Goal: Task Accomplishment & Management: Use online tool/utility

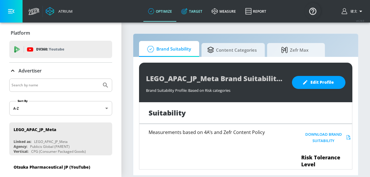
click at [192, 14] on link "Target" at bounding box center [192, 11] width 30 height 21
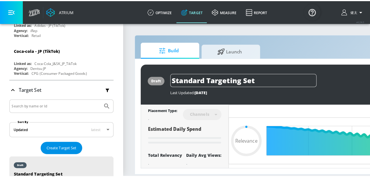
scroll to position [1501, 0]
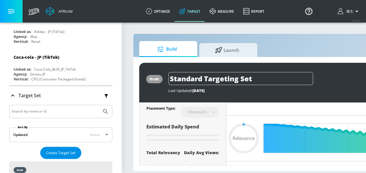
click at [65, 149] on span "Create Target Set" at bounding box center [60, 152] width 29 height 7
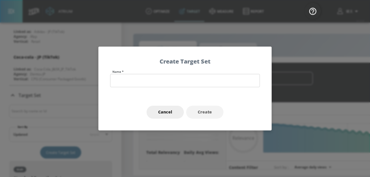
type input "0.6"
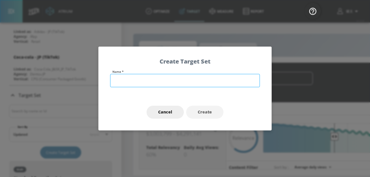
click at [140, 78] on input "text" at bounding box center [185, 80] width 150 height 13
type input "test"
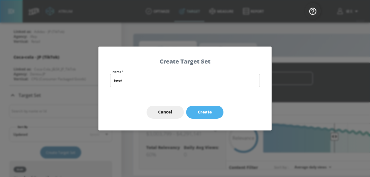
click at [200, 109] on span "Create" at bounding box center [205, 112] width 14 height 7
type input "test"
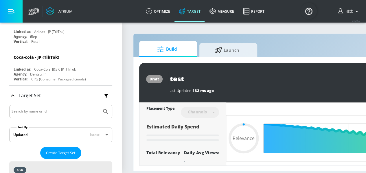
type input "0.6"
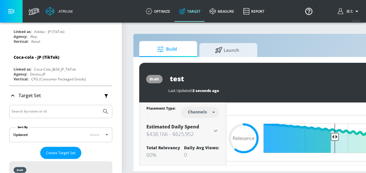
click at [18, 12] on button "button" at bounding box center [11, 11] width 23 height 23
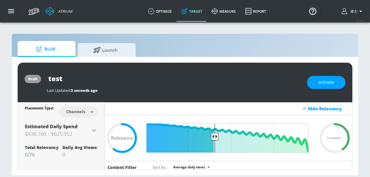
click at [77, 113] on body "Atrium optimize Target measure Report optimize Target measure Report v 4.24.0 […" at bounding box center [185, 88] width 370 height 177
click at [77, 135] on div "Videos" at bounding box center [76, 134] width 16 height 6
type input "videos"
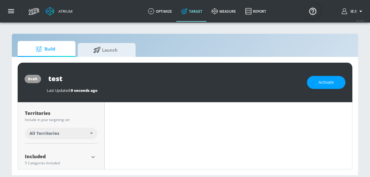
scroll to position [183, 0]
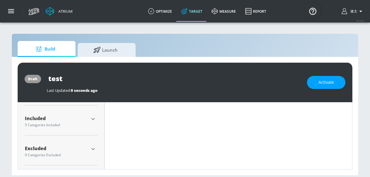
click at [91, 123] on div "Included 5 Categories Included" at bounding box center [61, 122] width 73 height 14
click at [93, 119] on icon "button" at bounding box center [92, 119] width 3 height 2
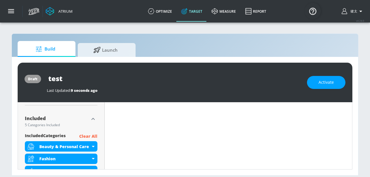
click at [93, 119] on icon "button" at bounding box center [93, 119] width 7 height 7
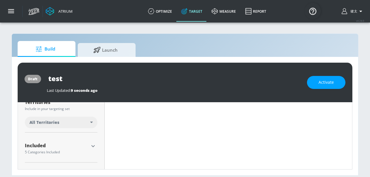
scroll to position [154, 0]
click at [92, 121] on div "All Territories" at bounding box center [61, 125] width 73 height 12
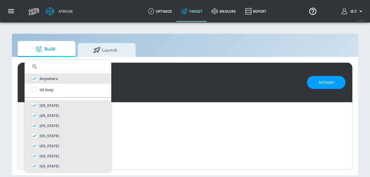
click at [52, 69] on input "text" at bounding box center [71, 67] width 65 height 8
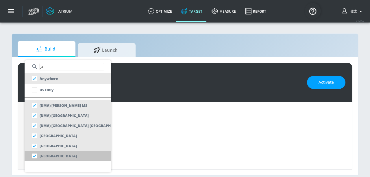
type input "ja"
click at [62, 155] on li "[GEOGRAPHIC_DATA]" at bounding box center [68, 156] width 87 height 10
checkbox input "false"
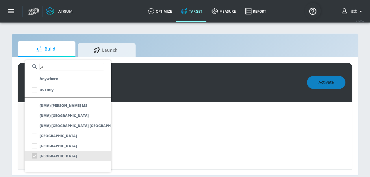
scroll to position [159, 0]
click at [119, 128] on div at bounding box center [185, 88] width 370 height 177
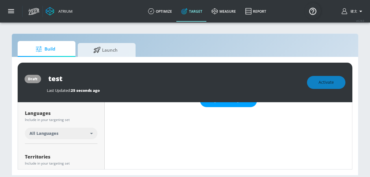
scroll to position [96, 0]
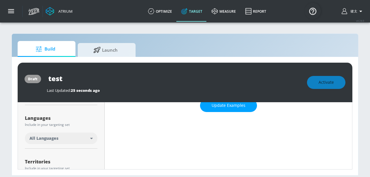
click at [91, 138] on icon at bounding box center [91, 138] width 3 height 1
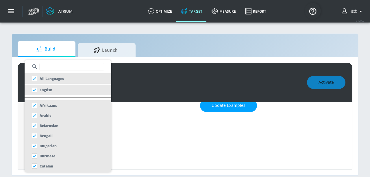
click at [61, 69] on input "text" at bounding box center [71, 67] width 65 height 8
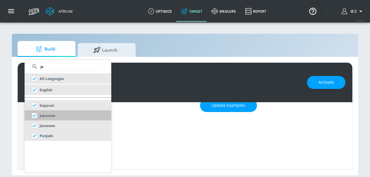
type input "ja"
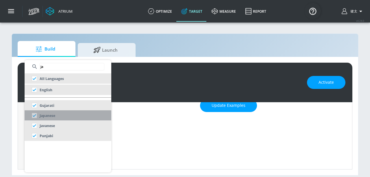
click at [62, 115] on li "Japanese" at bounding box center [68, 115] width 87 height 10
checkbox input "false"
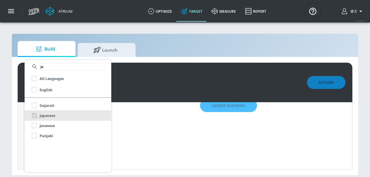
scroll to position [101, 0]
click at [123, 122] on div at bounding box center [185, 88] width 370 height 177
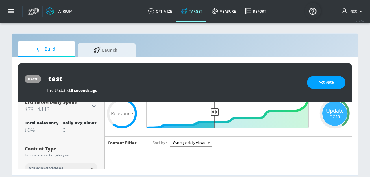
scroll to position [0, 0]
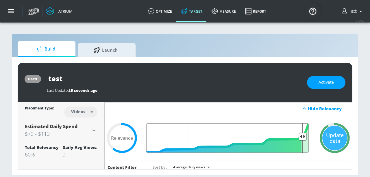
drag, startPoint x: 212, startPoint y: 135, endPoint x: 298, endPoint y: 143, distance: 86.8
click at [298, 143] on input "Final Threshold" at bounding box center [228, 137] width 167 height 29
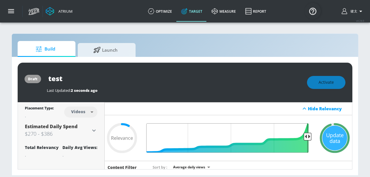
drag, startPoint x: 298, startPoint y: 136, endPoint x: 306, endPoint y: 136, distance: 8.4
type input "0.05"
click at [306, 136] on input "Final Threshold" at bounding box center [228, 137] width 167 height 29
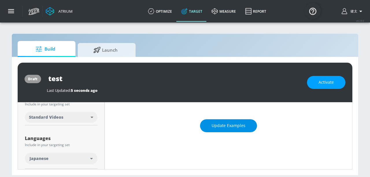
scroll to position [67, 0]
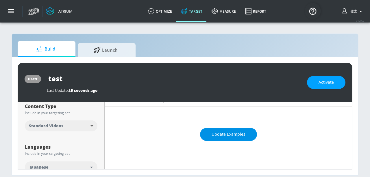
click at [215, 133] on span "Update Examples" at bounding box center [229, 134] width 34 height 7
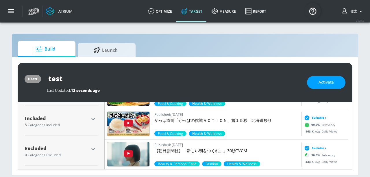
scroll to position [197, 0]
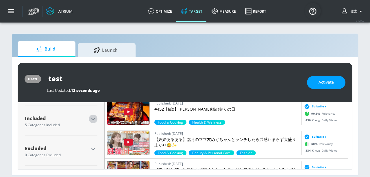
click at [90, 117] on icon "button" at bounding box center [93, 119] width 7 height 7
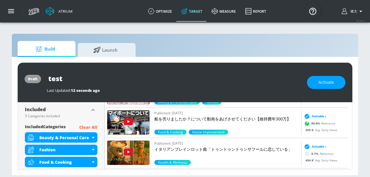
scroll to position [179, 0]
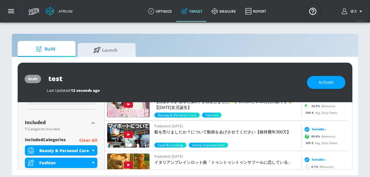
click at [93, 138] on p "Clear All" at bounding box center [88, 140] width 18 height 7
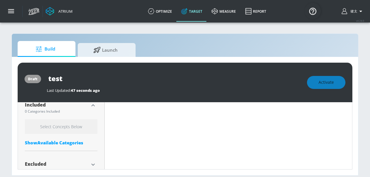
scroll to position [212, 0]
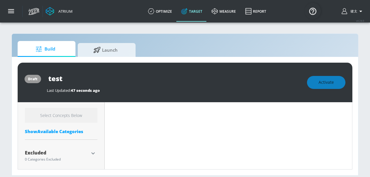
click at [79, 130] on div "Show Available Categories" at bounding box center [61, 132] width 73 height 6
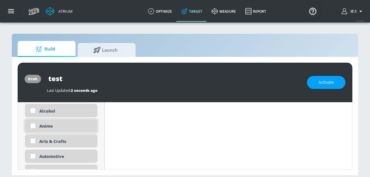
scroll to position [265, 0]
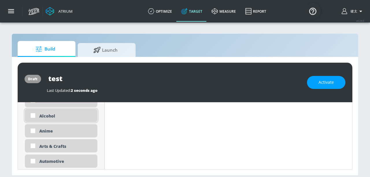
click at [53, 119] on div "Alcohol" at bounding box center [61, 115] width 73 height 13
checkbox input "true"
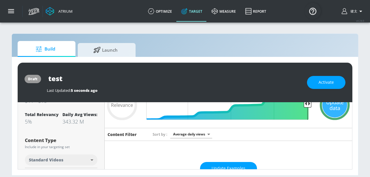
scroll to position [58, 0]
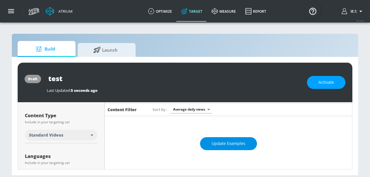
click at [234, 142] on span "Update Examples" at bounding box center [229, 143] width 34 height 7
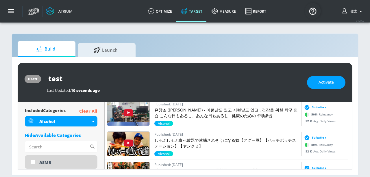
scroll to position [205, 0]
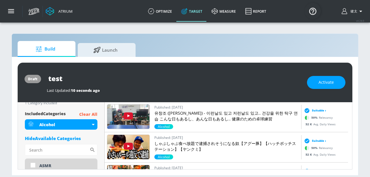
click at [66, 139] on div "Hide Available Categories" at bounding box center [61, 139] width 73 height 6
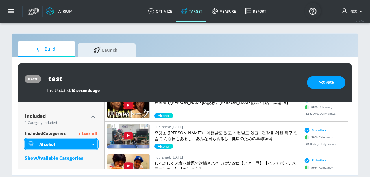
scroll to position [184, 0]
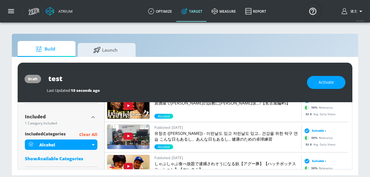
click at [46, 159] on div "Show Available Categories" at bounding box center [61, 159] width 73 height 6
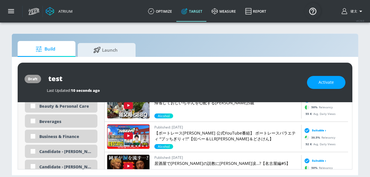
scroll to position [883, 0]
